Goal: Task Accomplishment & Management: Use online tool/utility

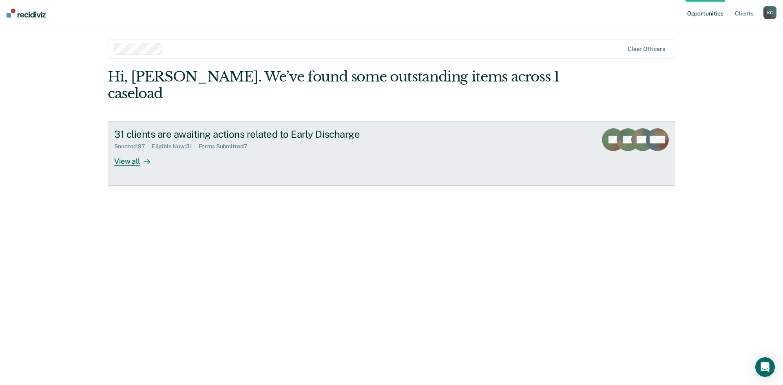
click at [142, 157] on div at bounding box center [145, 161] width 10 height 9
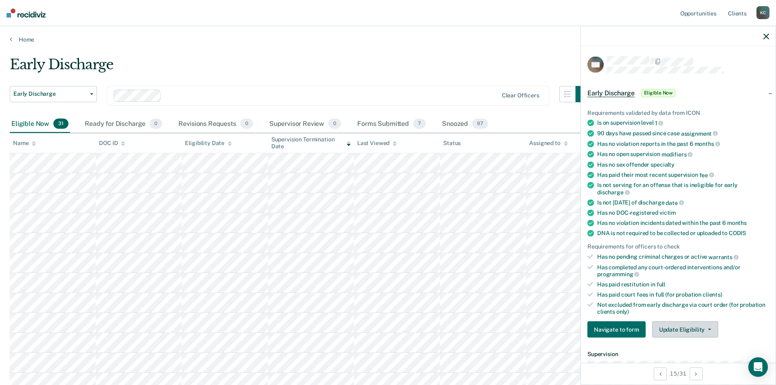
click at [676, 331] on button "Update Eligibility" at bounding box center [686, 330] width 66 height 16
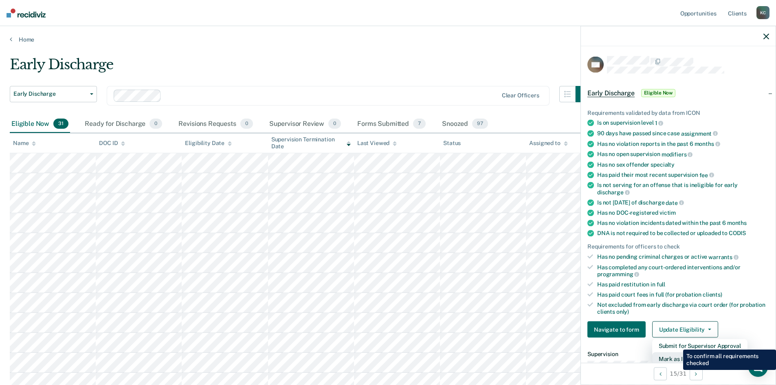
scroll to position [2, 0]
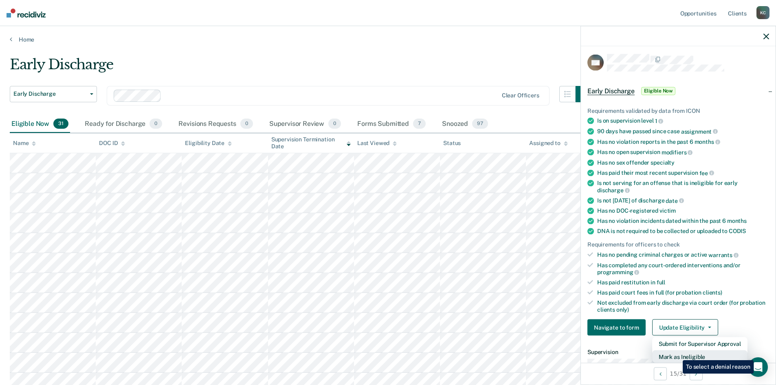
click at [677, 354] on button "Mark as Ineligible" at bounding box center [700, 357] width 95 height 13
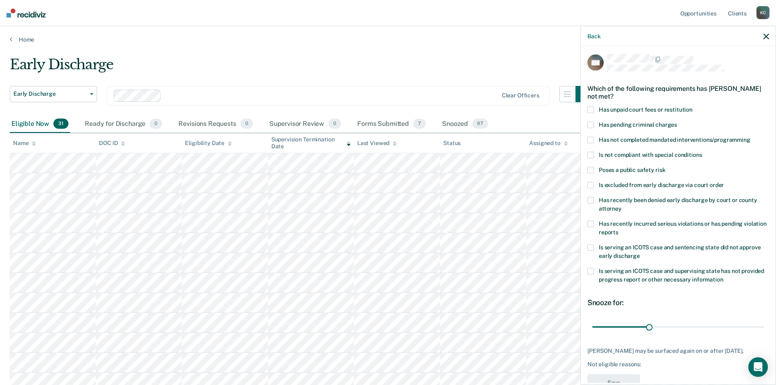
click at [593, 109] on span at bounding box center [591, 110] width 7 height 7
click at [590, 138] on span at bounding box center [591, 140] width 7 height 7
drag, startPoint x: 648, startPoint y: 326, endPoint x: 599, endPoint y: 335, distance: 49.2
type input "3"
click at [599, 334] on input "range" at bounding box center [679, 327] width 172 height 14
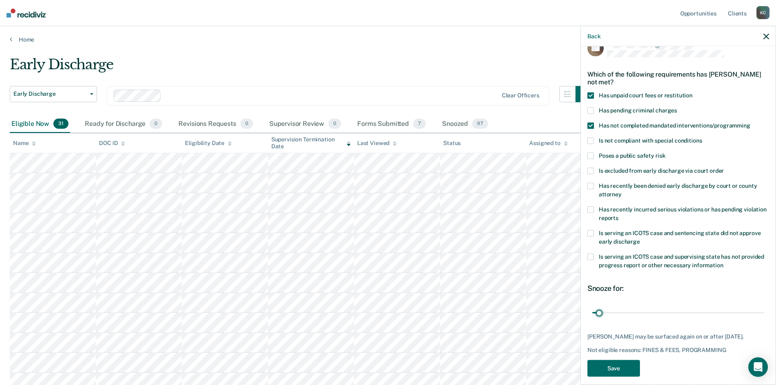
scroll to position [24, 0]
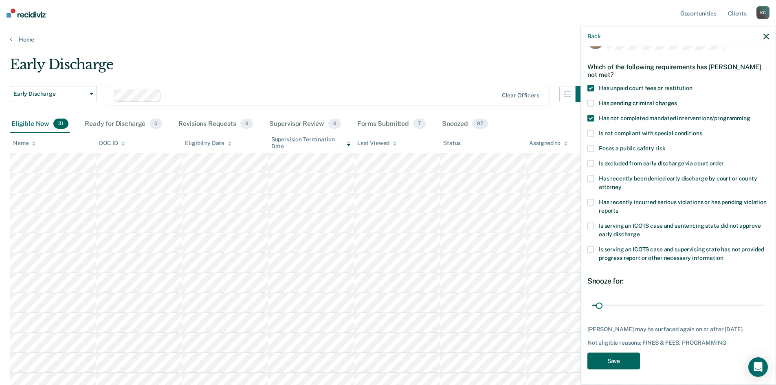
click at [618, 363] on button "Save" at bounding box center [614, 361] width 53 height 17
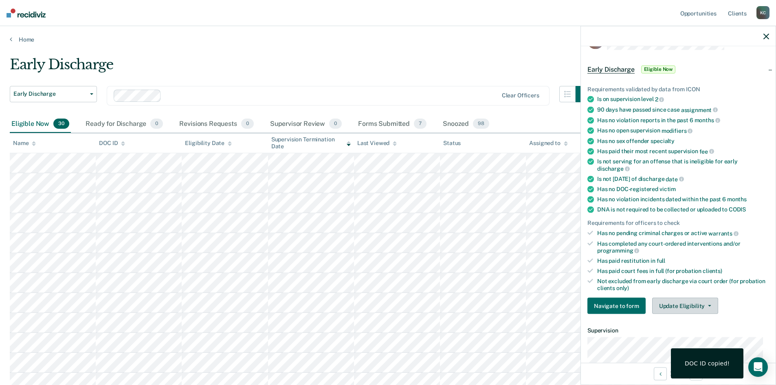
click at [673, 303] on button "Update Eligibility" at bounding box center [686, 306] width 66 height 16
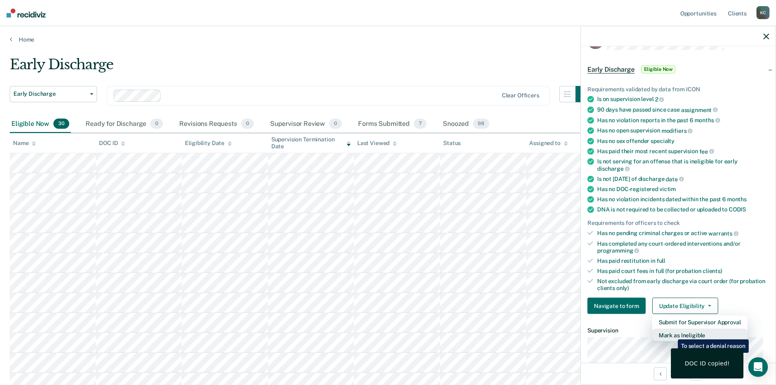
click at [672, 333] on button "Mark as Ineligible" at bounding box center [700, 335] width 95 height 13
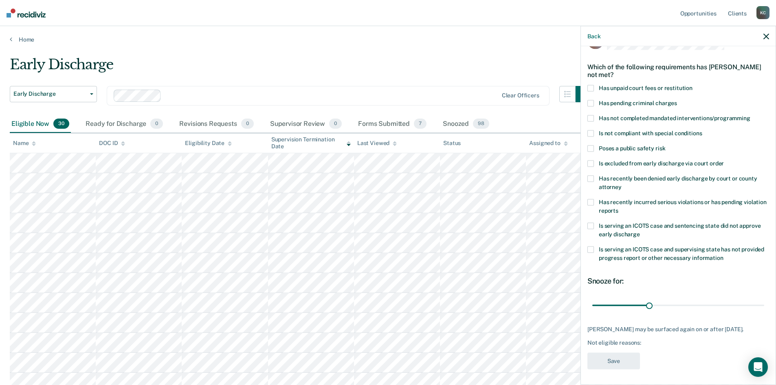
click at [587, 88] on div "TC Which of the following requirements has [PERSON_NAME] not met? Has unpaid co…" at bounding box center [678, 214] width 195 height 337
click at [590, 86] on span at bounding box center [591, 88] width 7 height 7
click at [590, 118] on span at bounding box center [591, 118] width 7 height 7
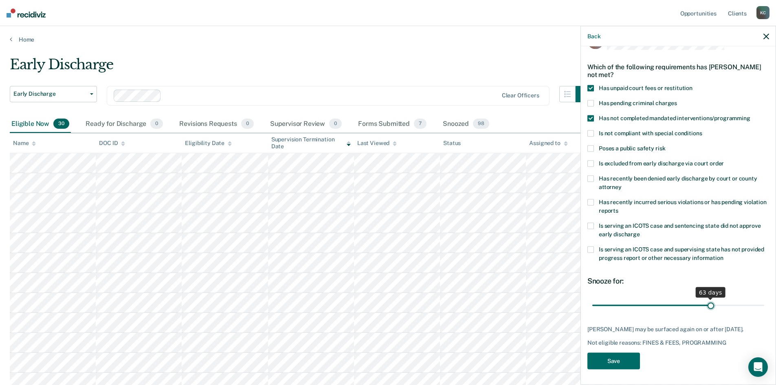
drag, startPoint x: 645, startPoint y: 306, endPoint x: 707, endPoint y: 306, distance: 61.9
type input "63"
click at [707, 306] on input "range" at bounding box center [679, 305] width 172 height 14
click at [630, 363] on button "Save" at bounding box center [614, 361] width 53 height 17
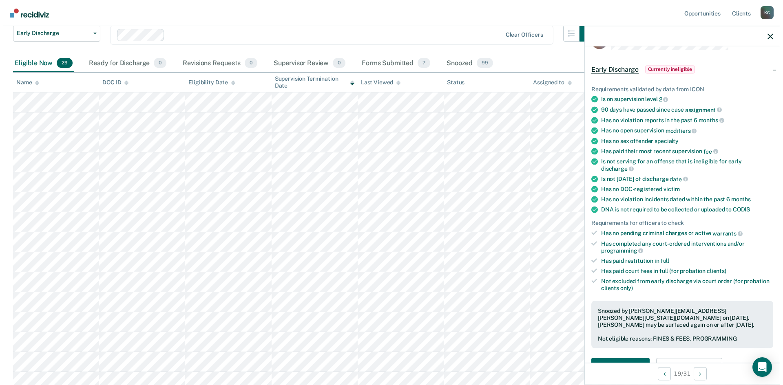
scroll to position [0, 0]
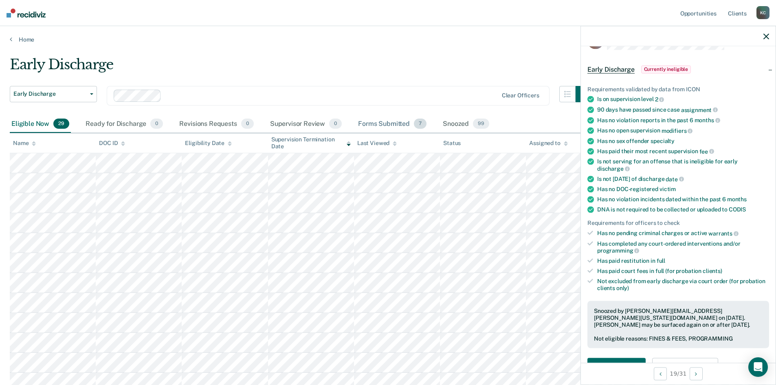
click at [406, 124] on div "Forms Submitted 7" at bounding box center [393, 124] width 72 height 18
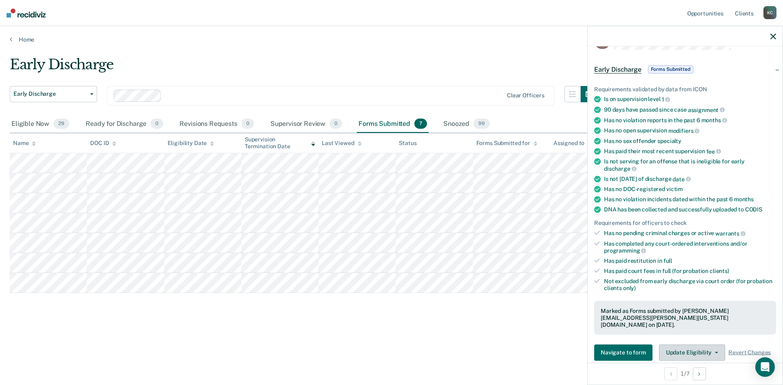
click at [672, 346] on button "Update Eligibility" at bounding box center [692, 352] width 66 height 16
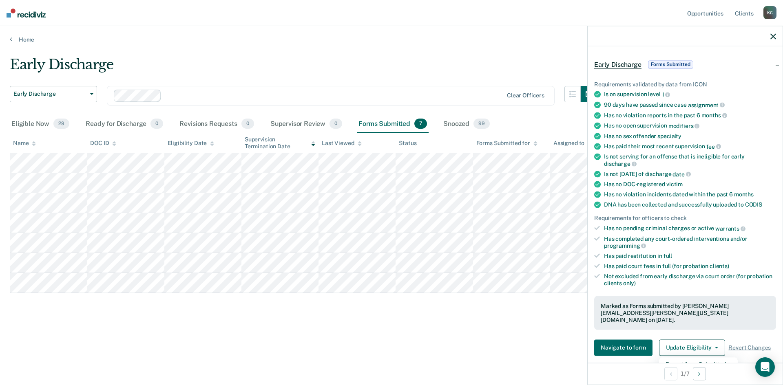
click at [518, 332] on div "Early Discharge Early Discharge Early Discharge Clear officers Eligible Now 29 …" at bounding box center [391, 203] width 763 height 294
